Goal: Find specific page/section

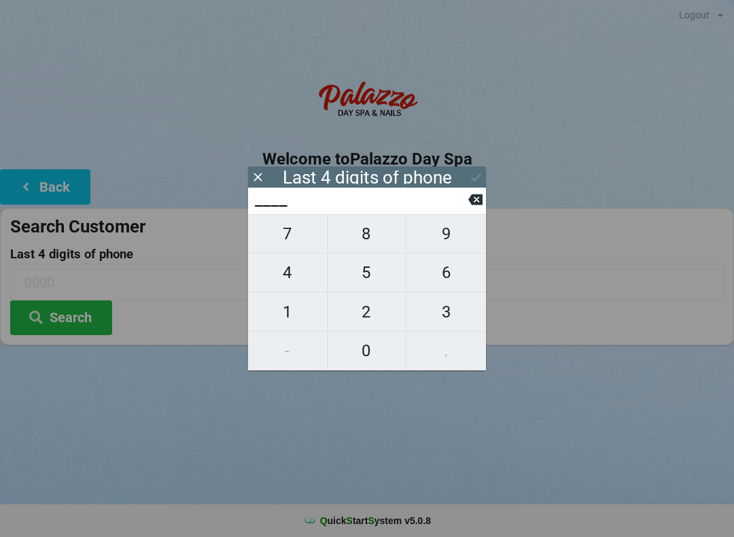
click at [299, 285] on span "4" at bounding box center [287, 272] width 79 height 29
type input "4___"
click at [360, 284] on span "5" at bounding box center [367, 272] width 79 height 29
type input "45__"
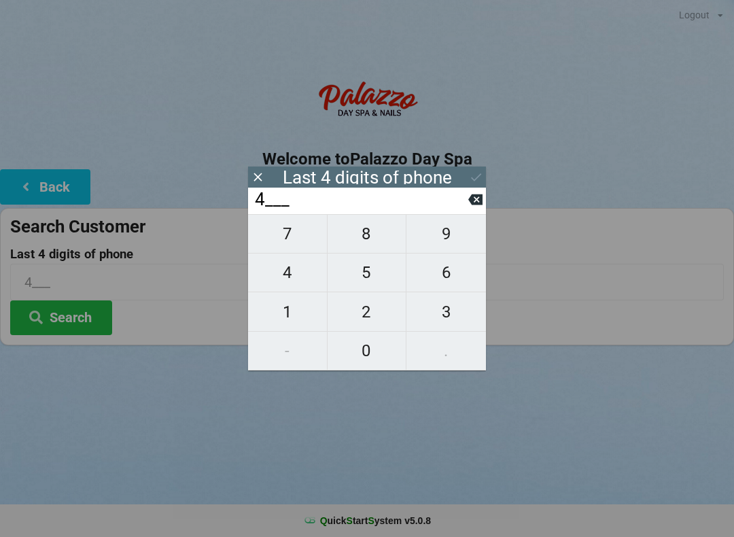
type input "45__"
click at [437, 280] on span "6" at bounding box center [446, 272] width 80 height 29
type input "456_"
click at [438, 277] on span "6" at bounding box center [446, 272] width 80 height 29
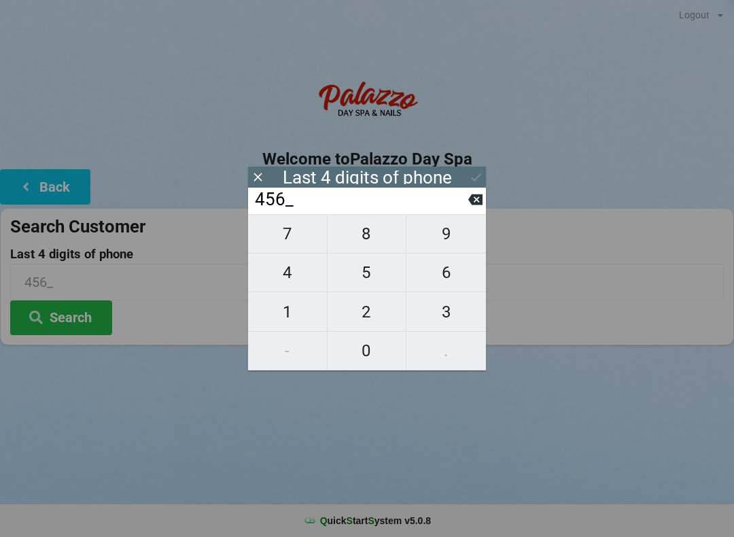
type input "4566"
click at [475, 175] on icon at bounding box center [476, 177] width 14 height 14
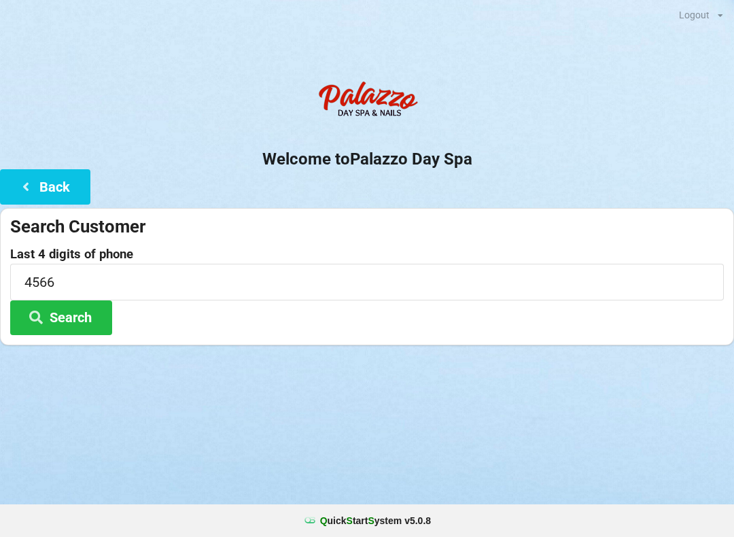
click at [75, 316] on button "Search" at bounding box center [61, 317] width 102 height 35
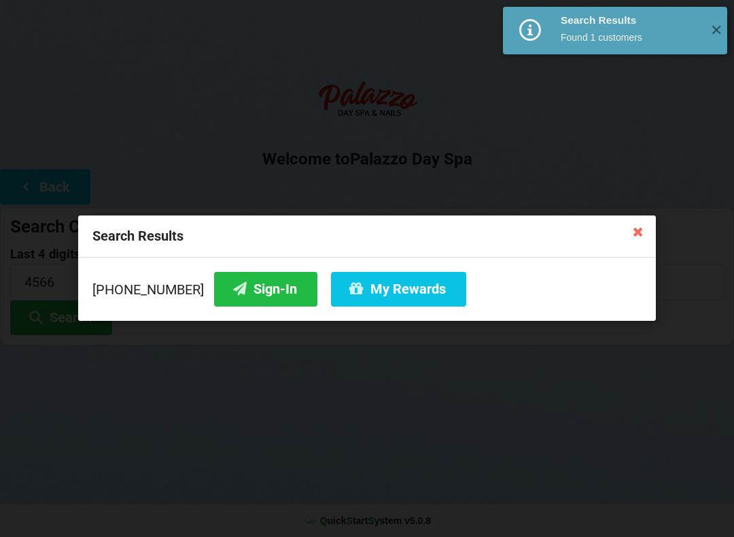
click at [239, 290] on button "Sign-In" at bounding box center [265, 289] width 103 height 35
